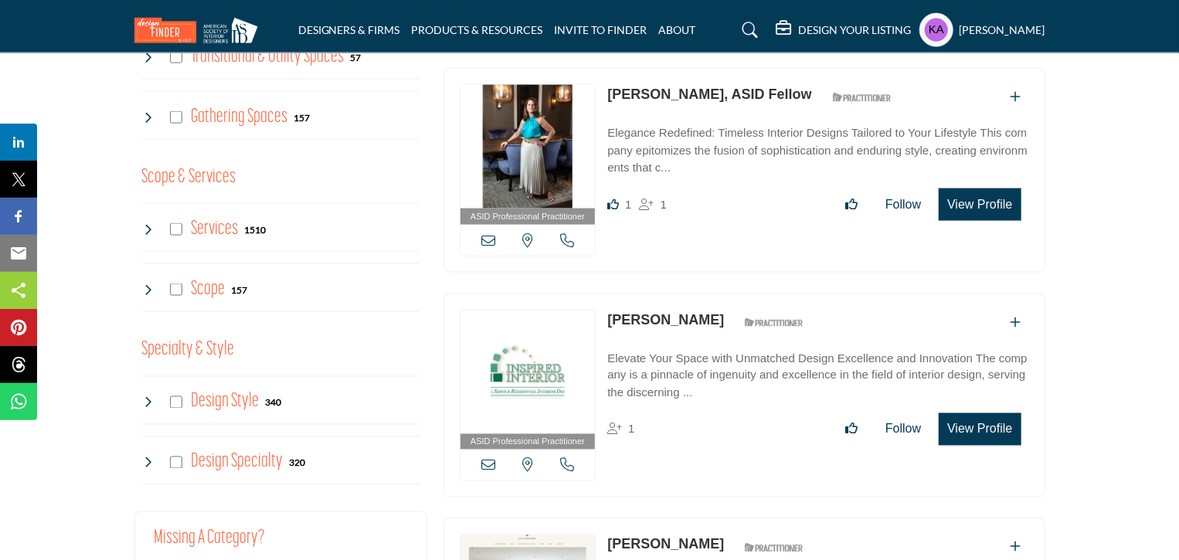
scroll to position [1108, 0]
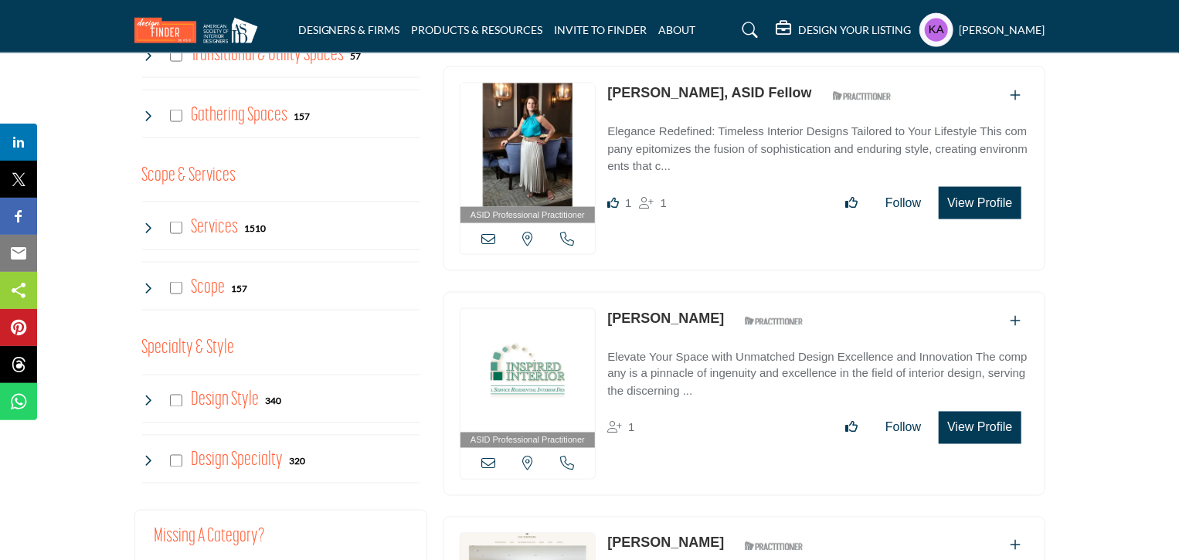
click at [156, 228] on div "Services 1510" at bounding box center [204, 228] width 124 height 28
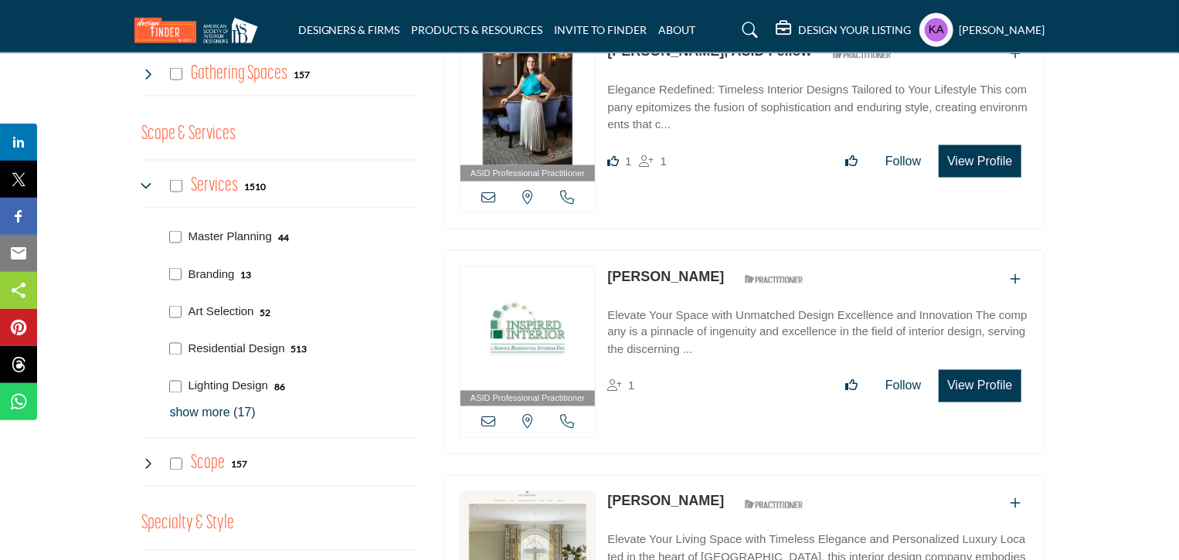
scroll to position [1168, 0]
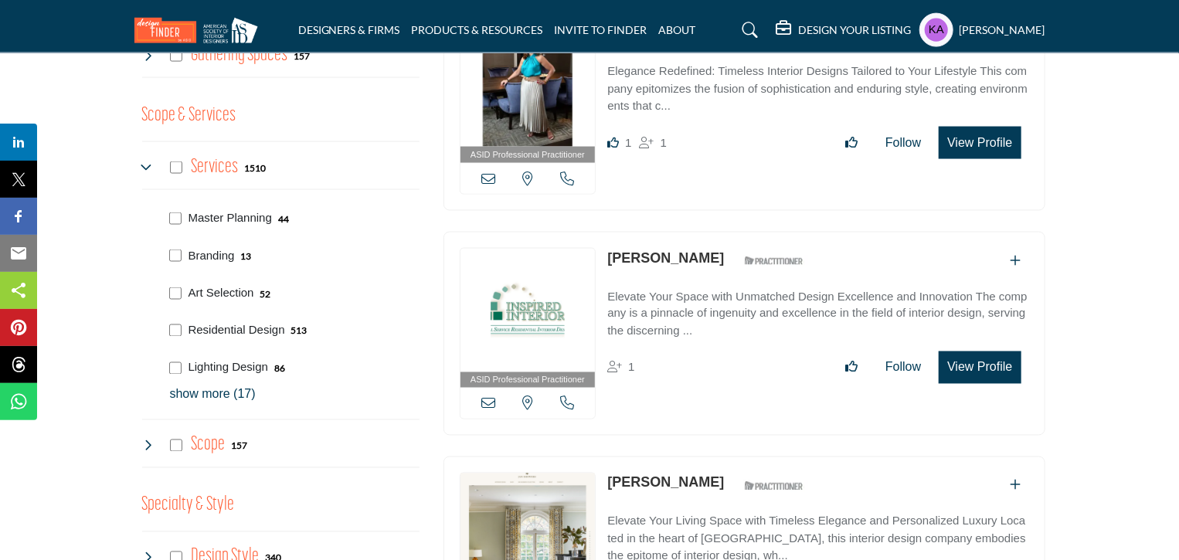
click at [241, 386] on p "show more (17)" at bounding box center [295, 395] width 250 height 19
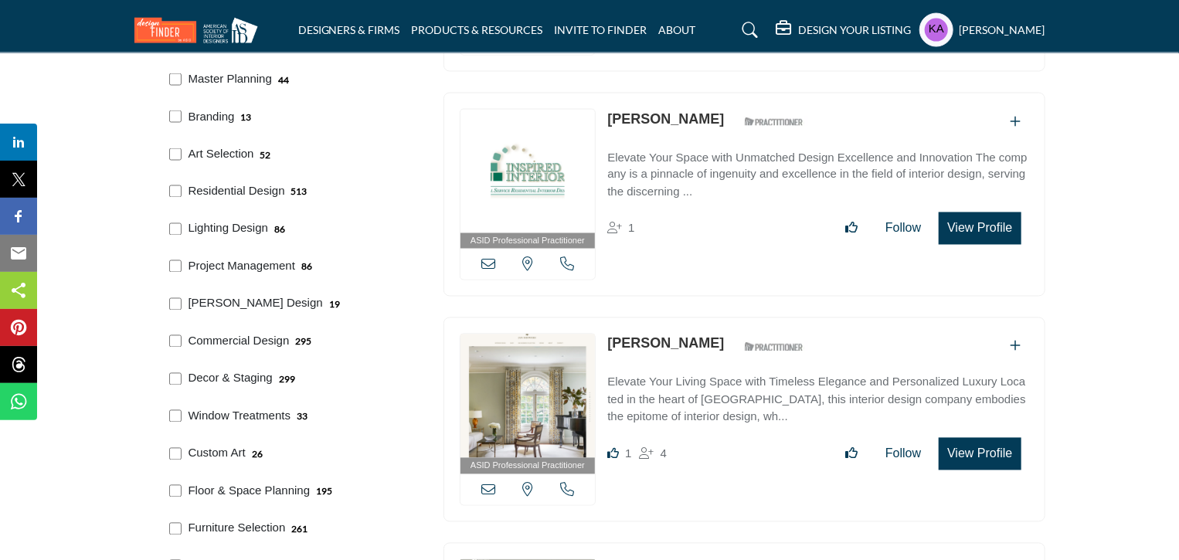
scroll to position [1310, 0]
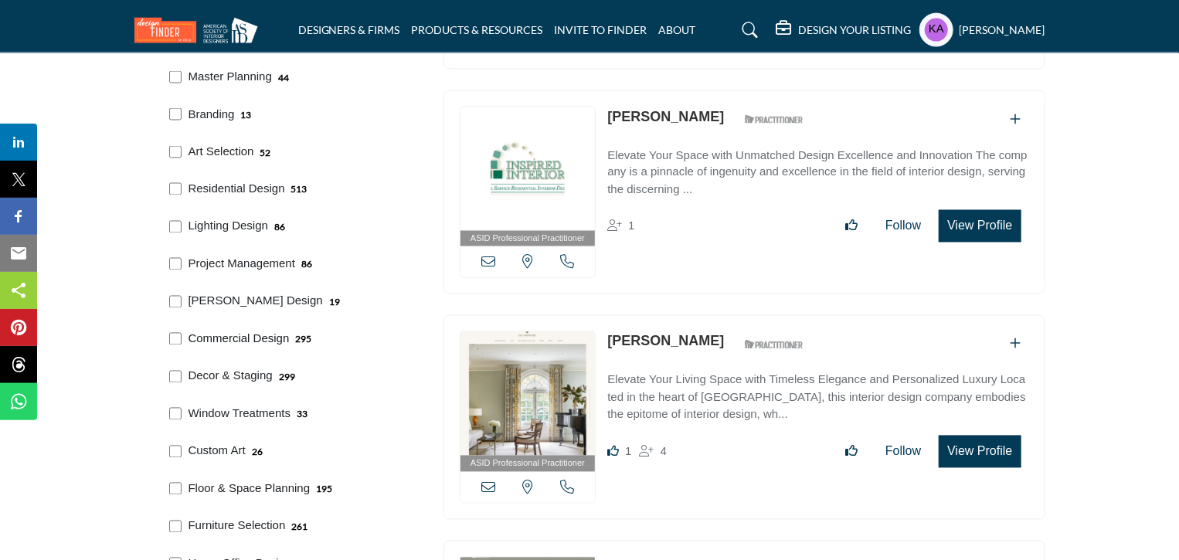
click at [260, 337] on p "Commercial Design" at bounding box center [239, 340] width 101 height 18
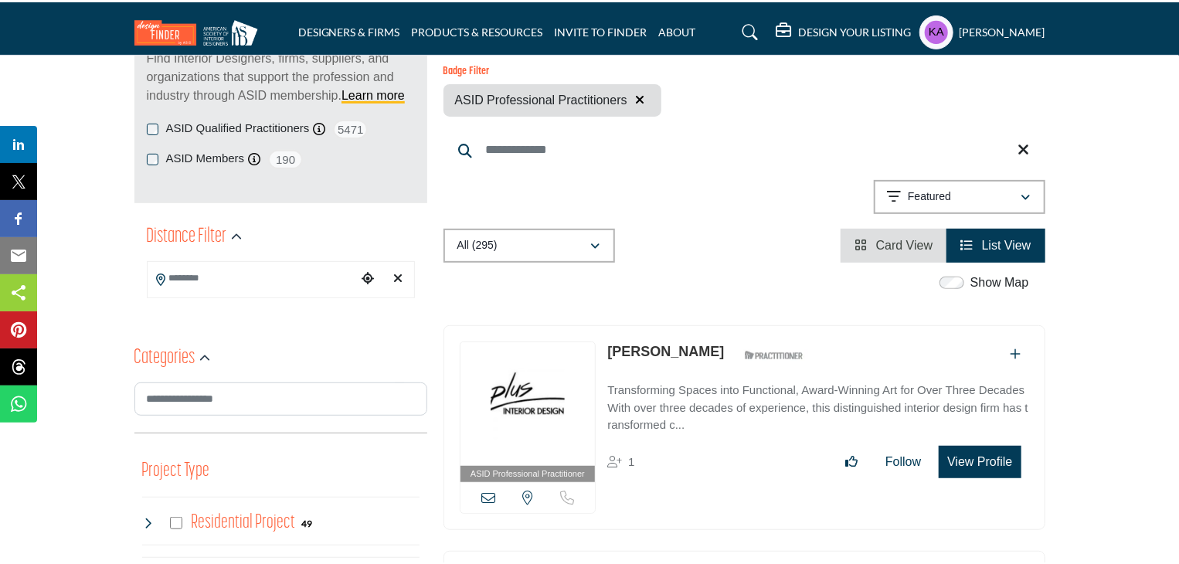
scroll to position [232, 0]
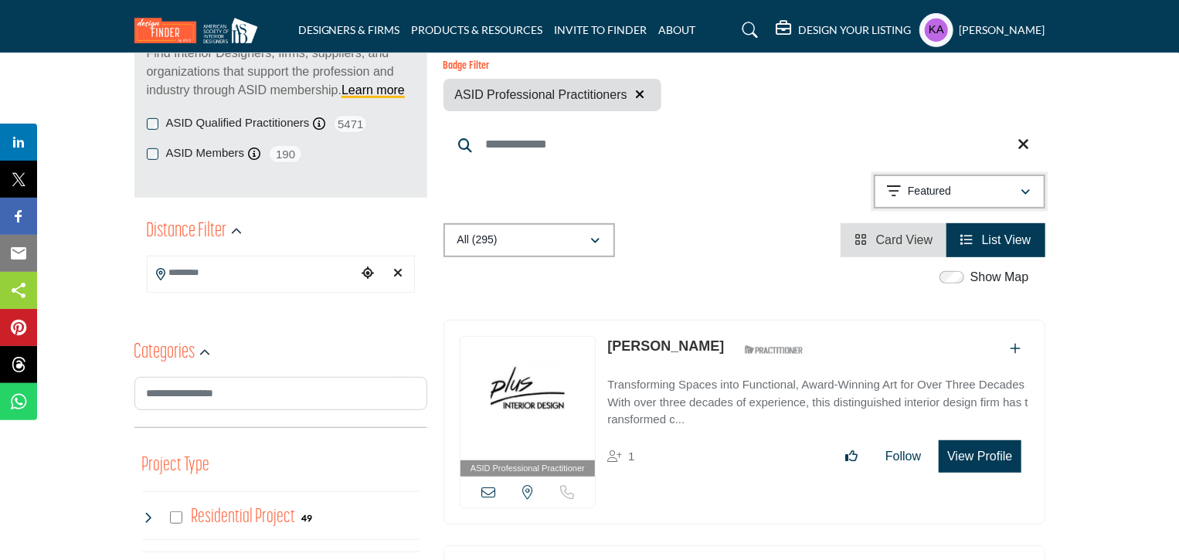
click at [894, 191] on icon "button" at bounding box center [895, 191] width 14 height 15
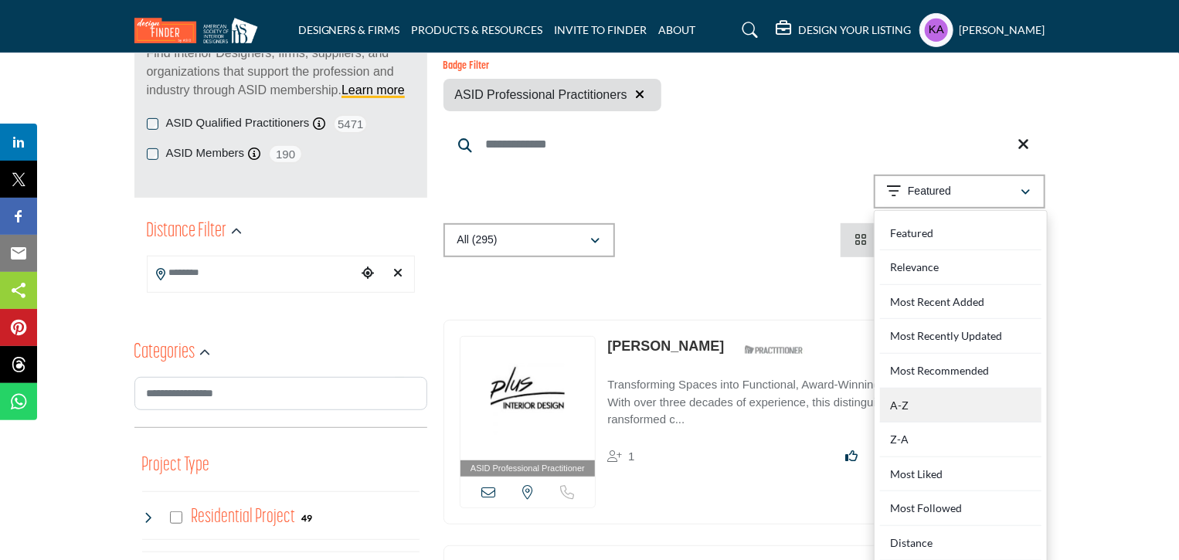
click at [899, 410] on div "A-Z" at bounding box center [961, 406] width 162 height 35
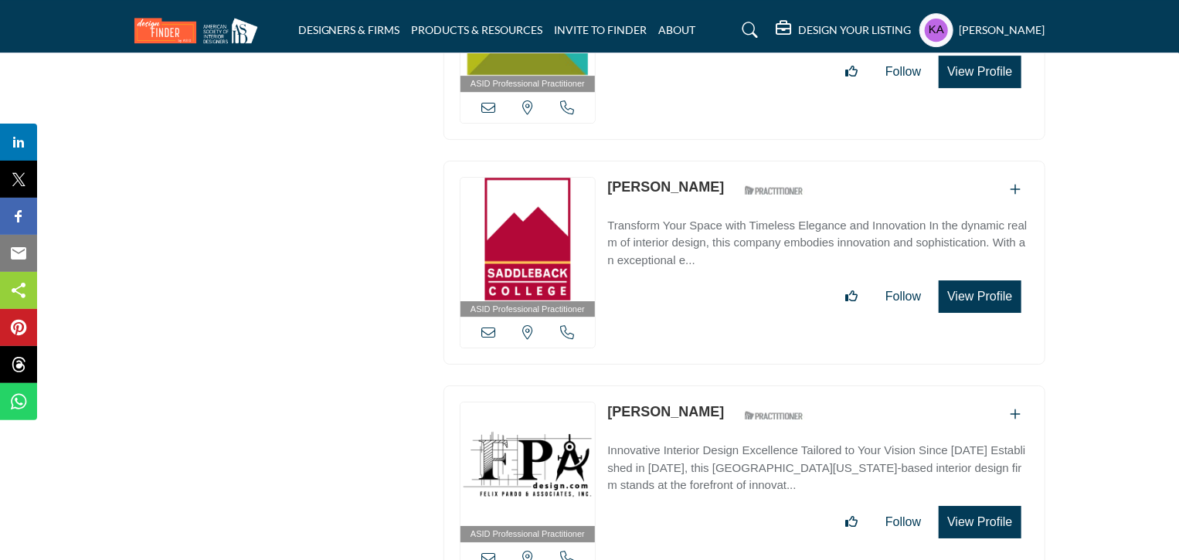
scroll to position [23067, 0]
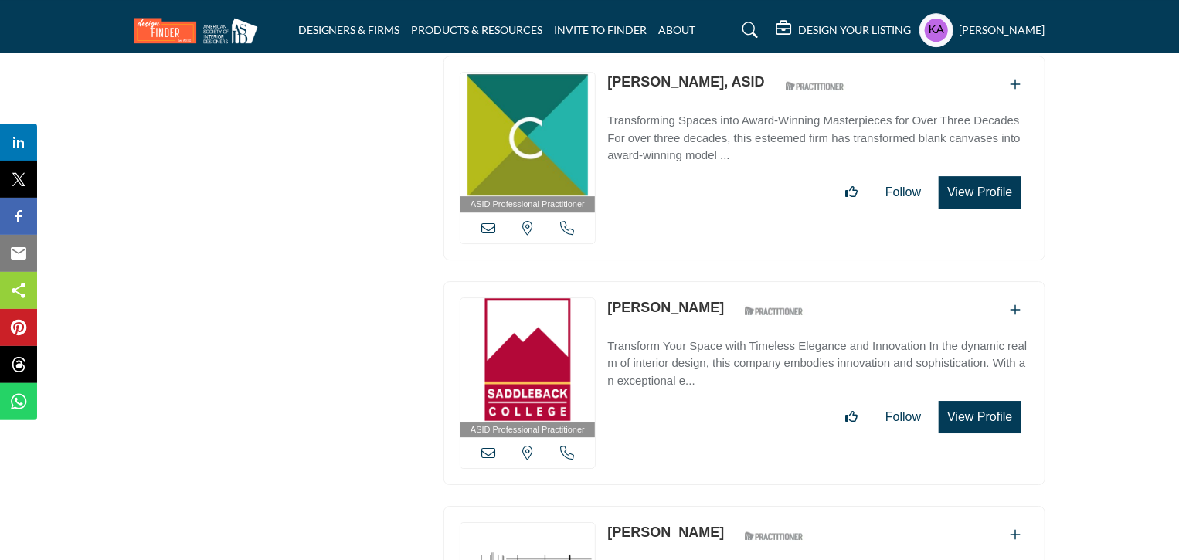
click at [566, 446] on icon at bounding box center [567, 453] width 14 height 14
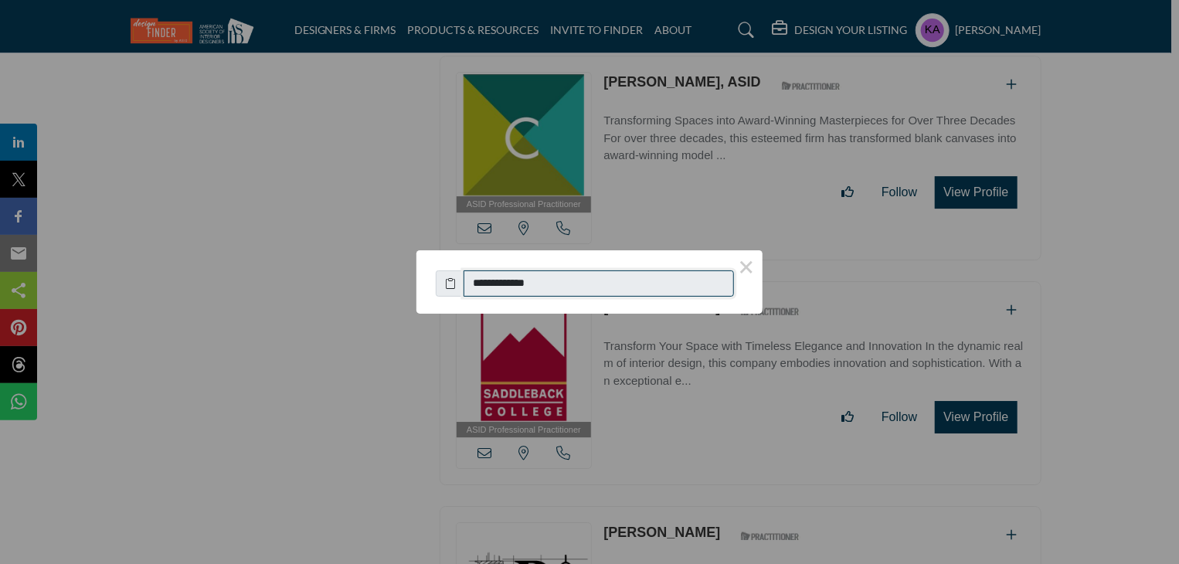
click at [612, 281] on input "**********" at bounding box center [599, 283] width 270 height 26
drag, startPoint x: 488, startPoint y: 281, endPoint x: 643, endPoint y: 270, distance: 154.9
click at [643, 270] on div "**********" at bounding box center [590, 280] width 308 height 34
click at [740, 267] on button "×" at bounding box center [746, 266] width 32 height 32
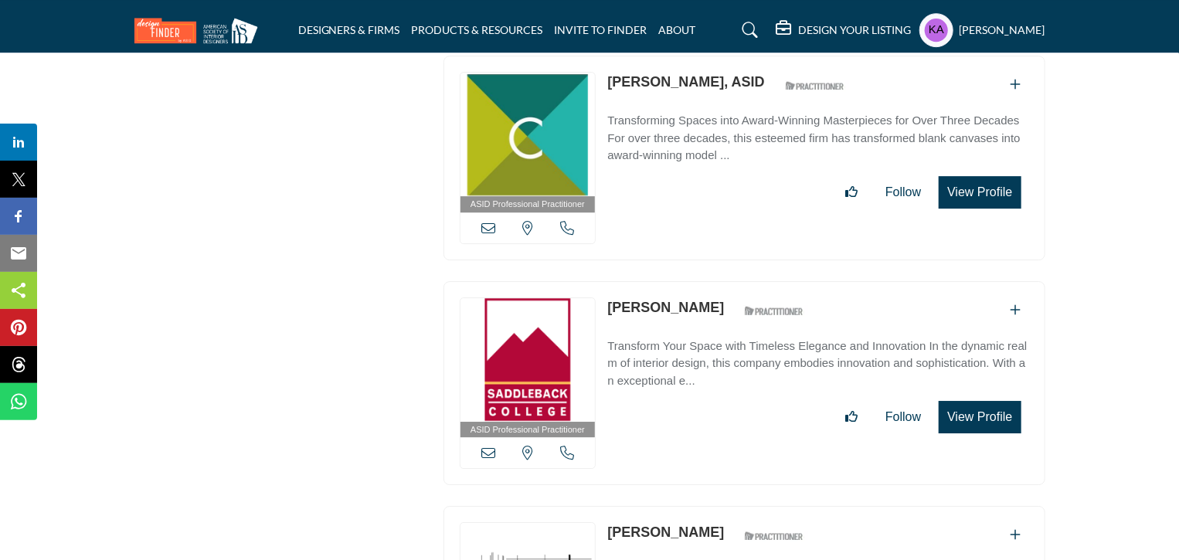
click at [481, 446] on icon at bounding box center [488, 453] width 14 height 14
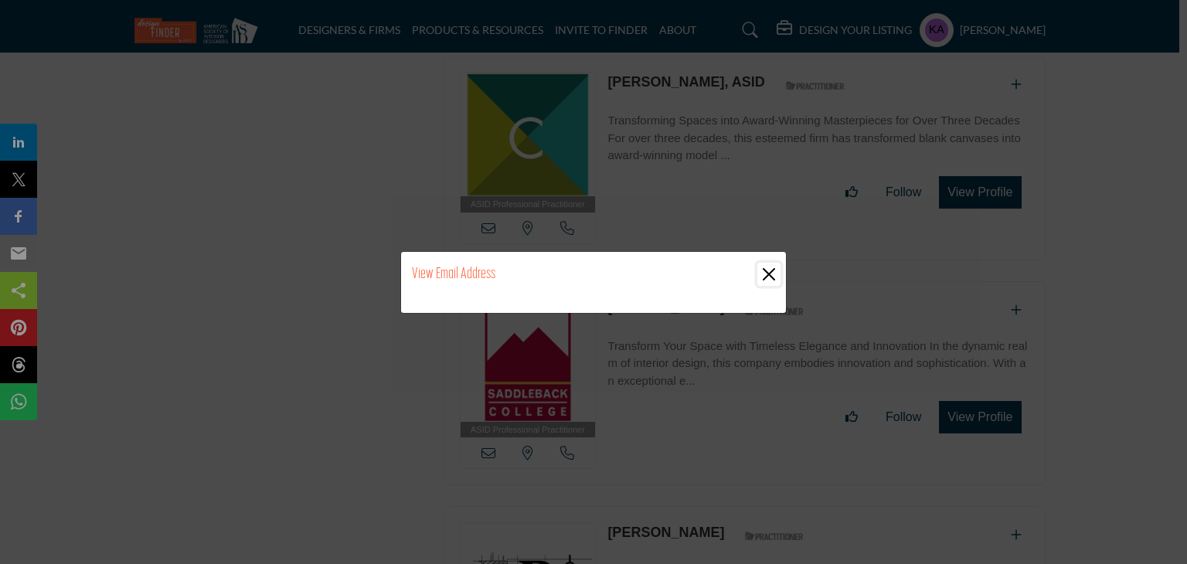
click at [779, 279] on button "Close" at bounding box center [768, 274] width 23 height 23
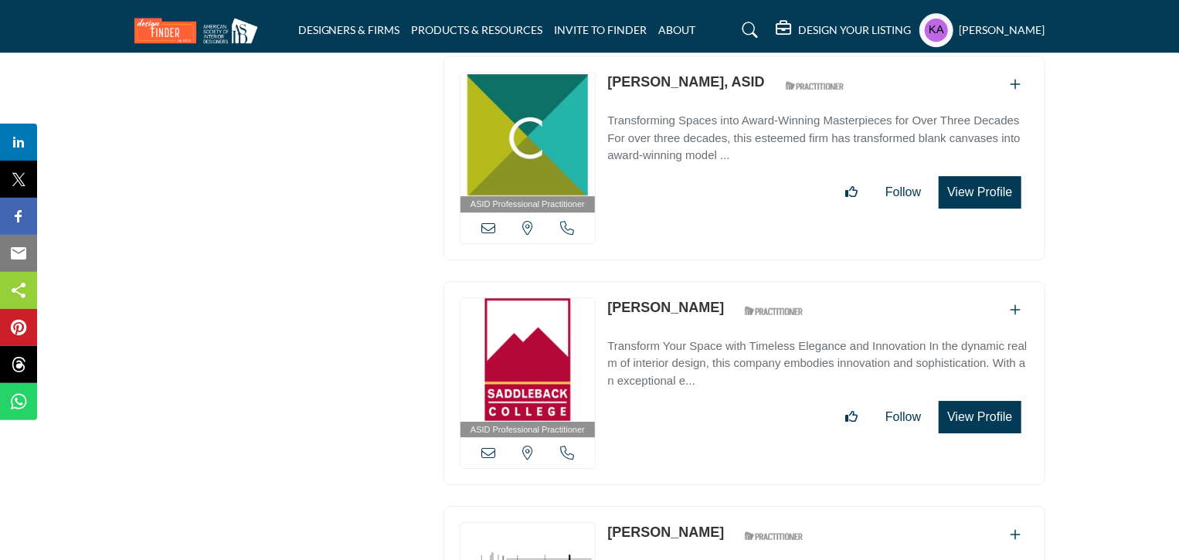
click at [782, 288] on div "ASID Professional Practitioner ASID Professional Practitioners have successfull…" at bounding box center [745, 383] width 602 height 205
click at [496, 437] on div "[US_STATE], [GEOGRAPHIC_DATA]" at bounding box center [528, 452] width 135 height 31
click at [489, 446] on icon at bounding box center [488, 453] width 14 height 14
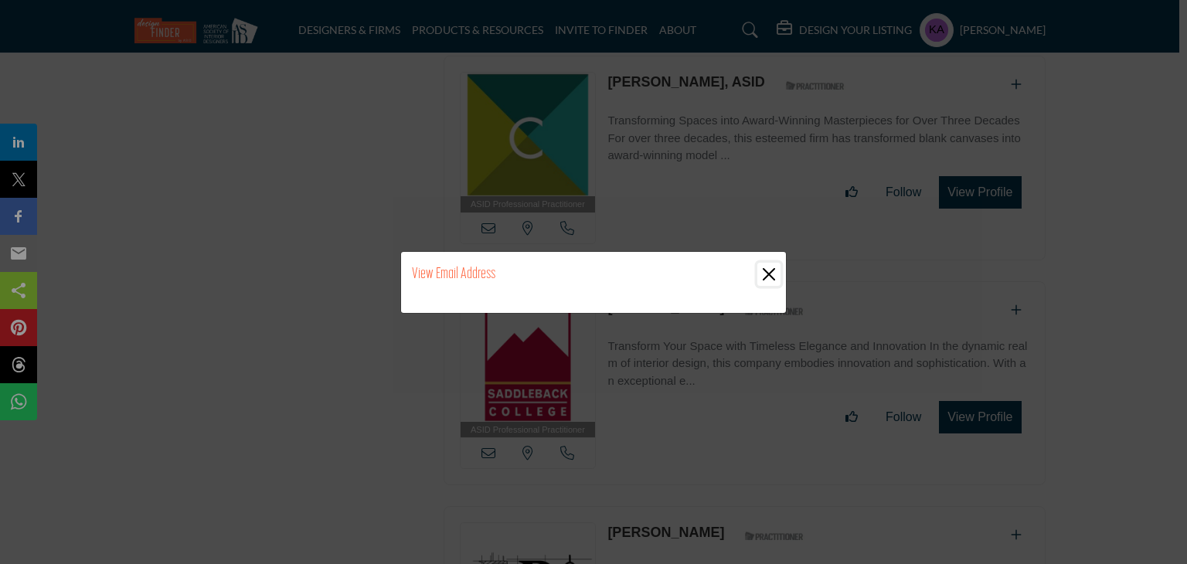
click at [778, 276] on button "Close" at bounding box center [768, 274] width 23 height 23
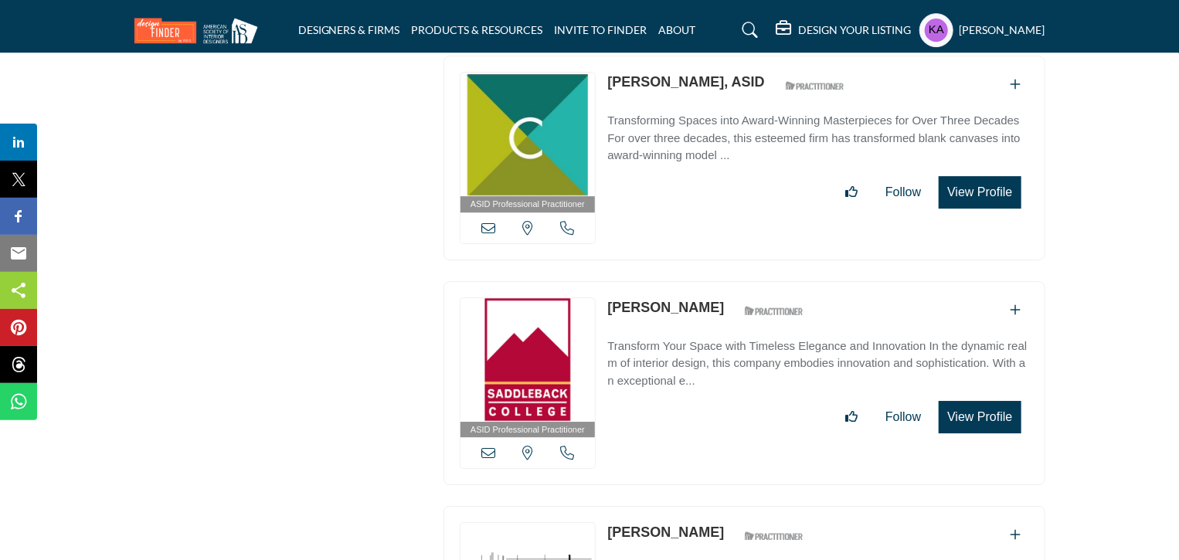
click at [487, 446] on icon at bounding box center [488, 453] width 14 height 14
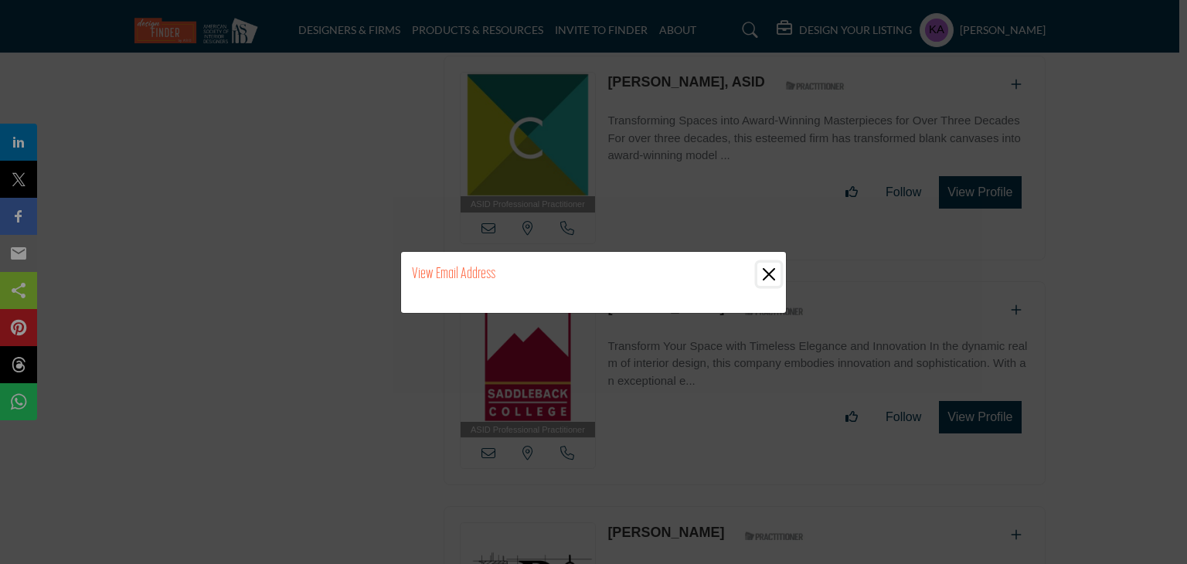
click at [776, 277] on button "Close" at bounding box center [768, 274] width 23 height 23
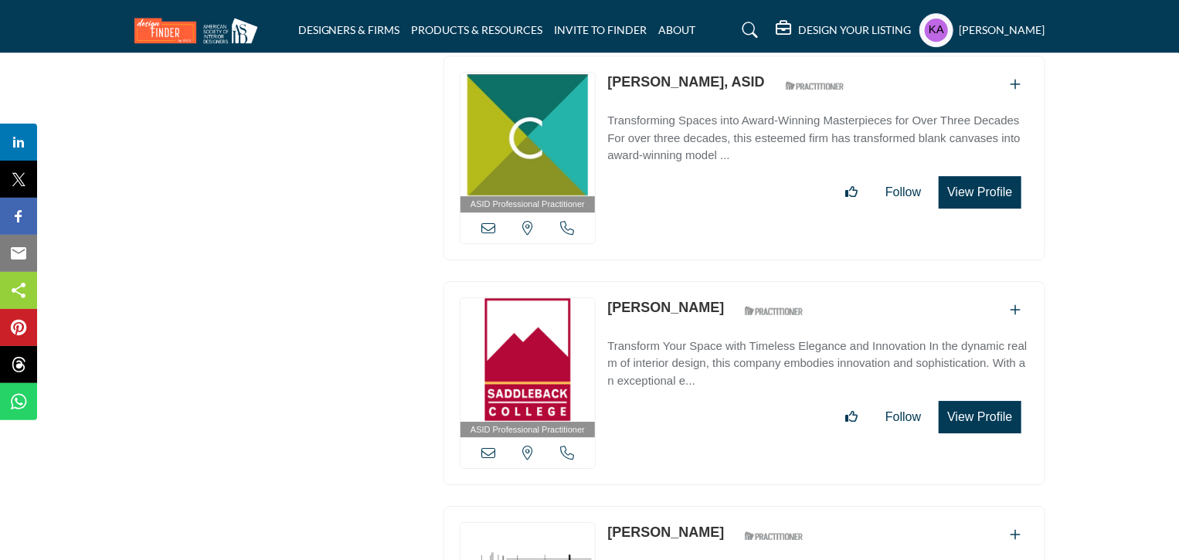
click at [495, 437] on div "[US_STATE], [GEOGRAPHIC_DATA]" at bounding box center [528, 452] width 135 height 31
click at [493, 446] on icon at bounding box center [488, 453] width 14 height 14
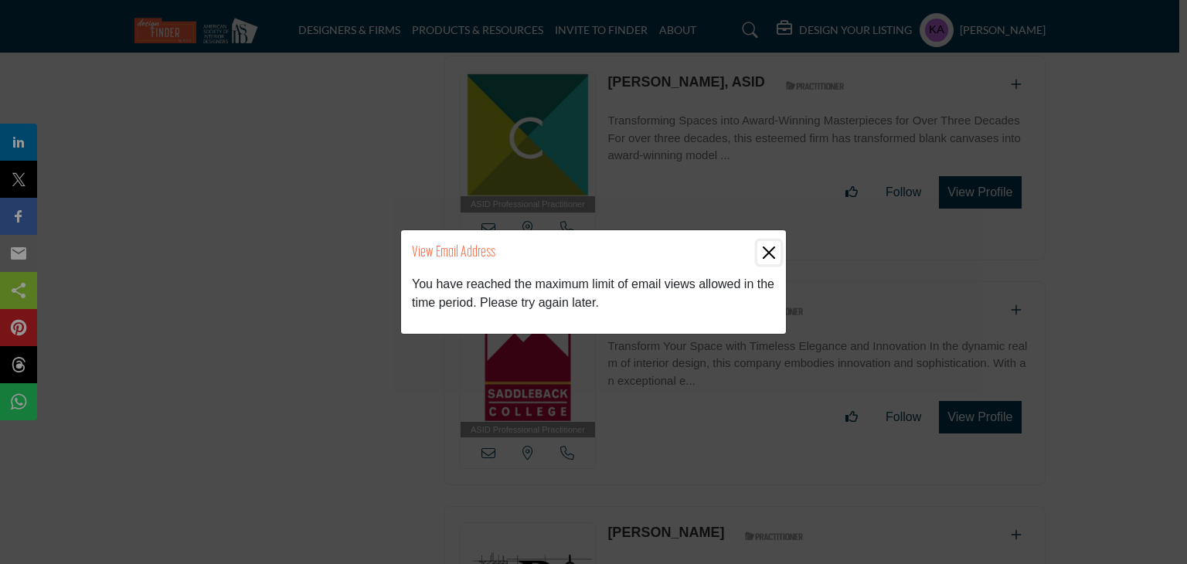
click at [772, 254] on button "Close" at bounding box center [768, 252] width 23 height 23
